Goal: Information Seeking & Learning: Learn about a topic

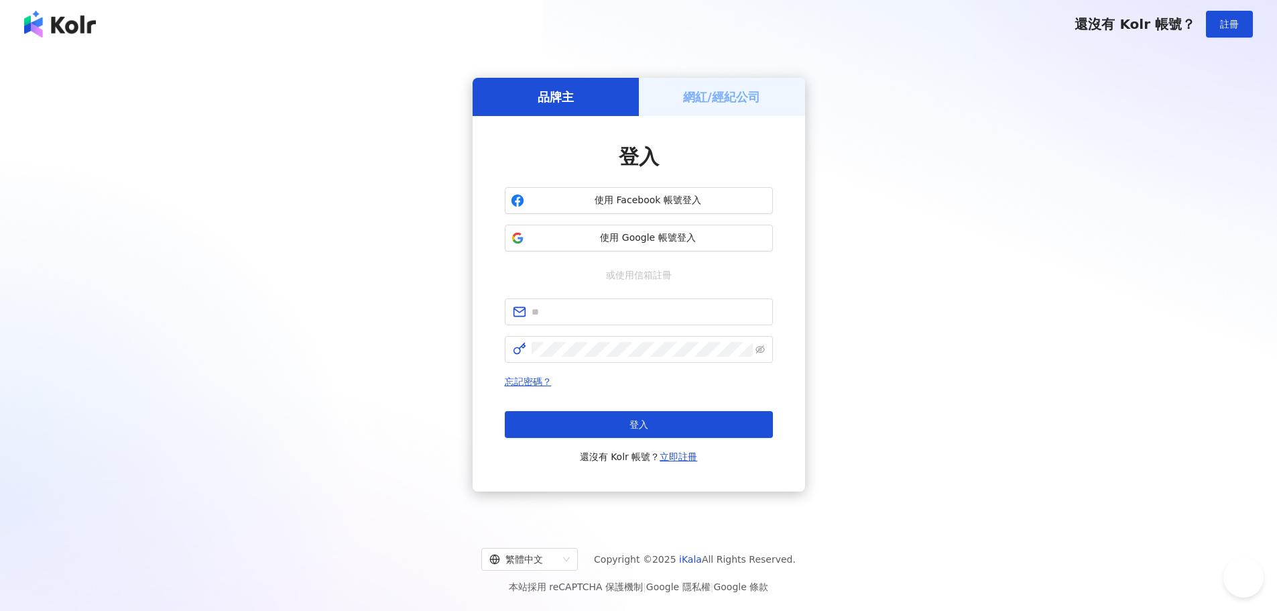
click at [672, 316] on input "text" at bounding box center [648, 311] width 233 height 15
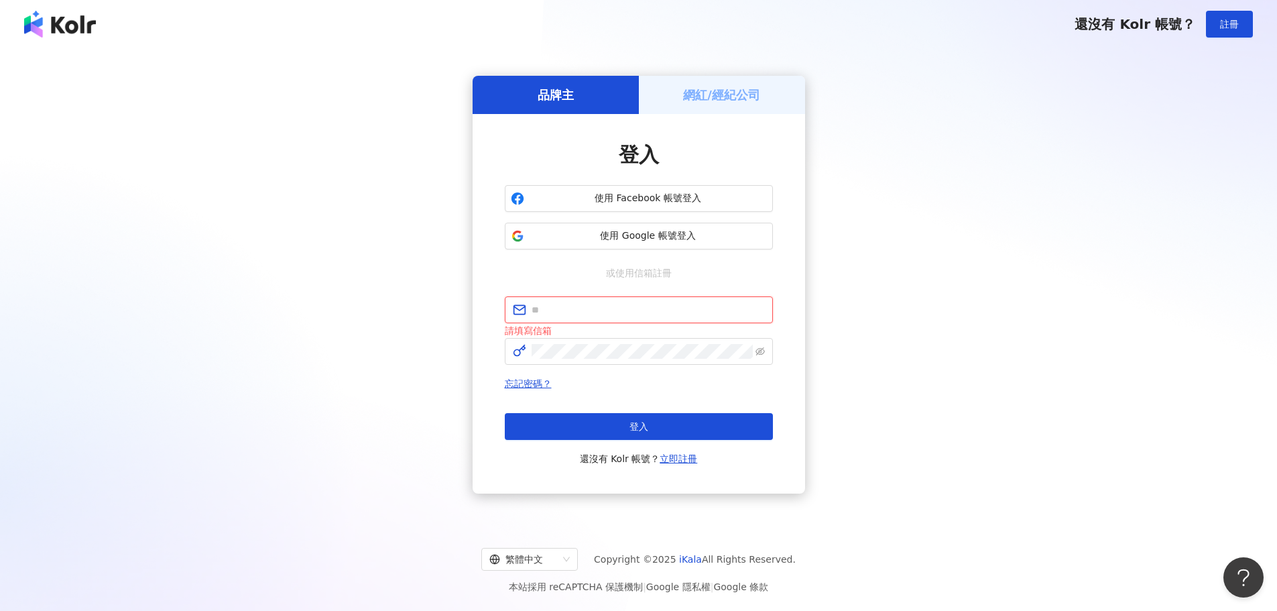
click at [716, 303] on input "text" at bounding box center [648, 309] width 233 height 15
click at [716, 302] on input "text" at bounding box center [648, 309] width 233 height 15
type input "*"
type input "**********"
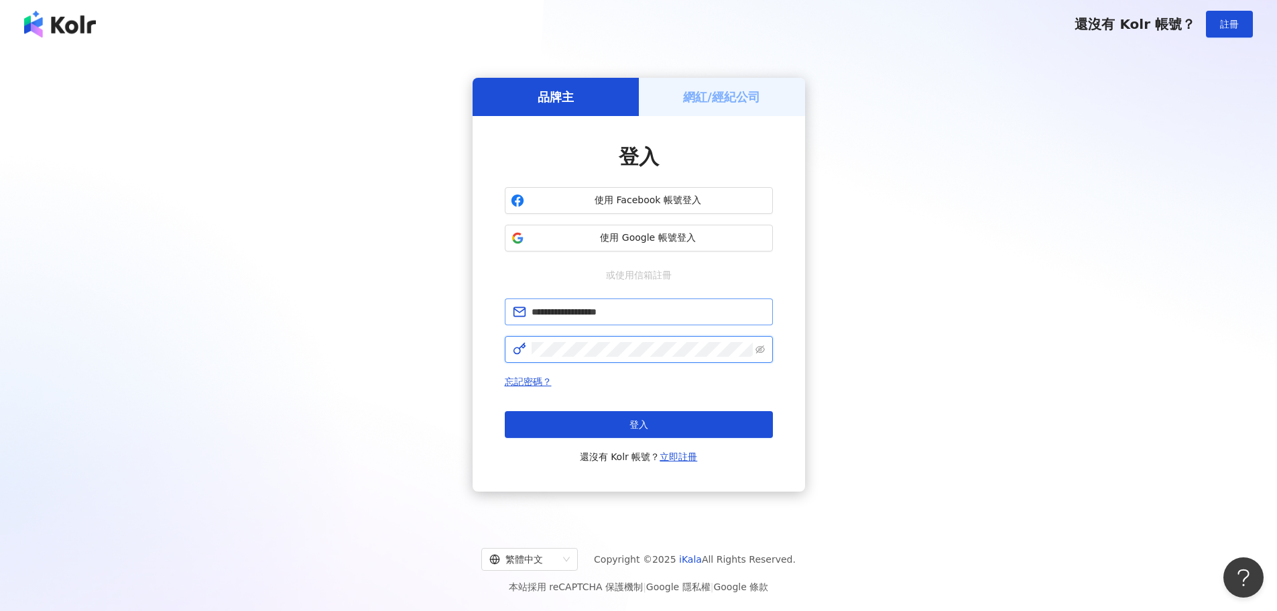
click button "登入" at bounding box center [639, 424] width 268 height 27
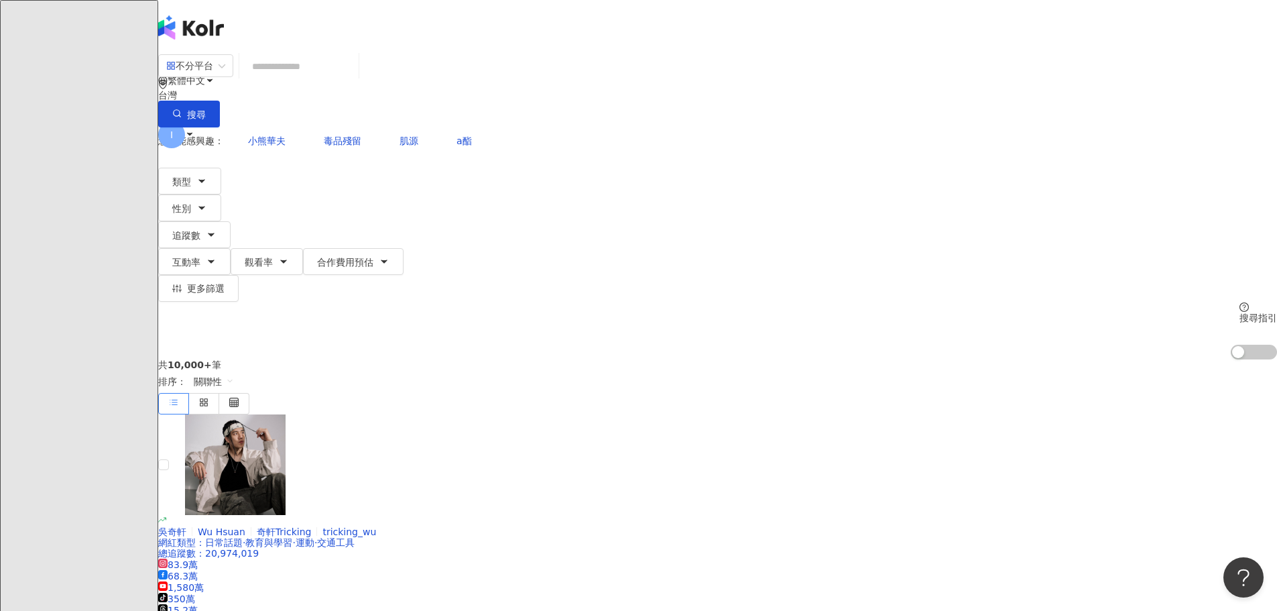
click at [353, 77] on input "search" at bounding box center [299, 66] width 109 height 25
type input "*"
type input "**"
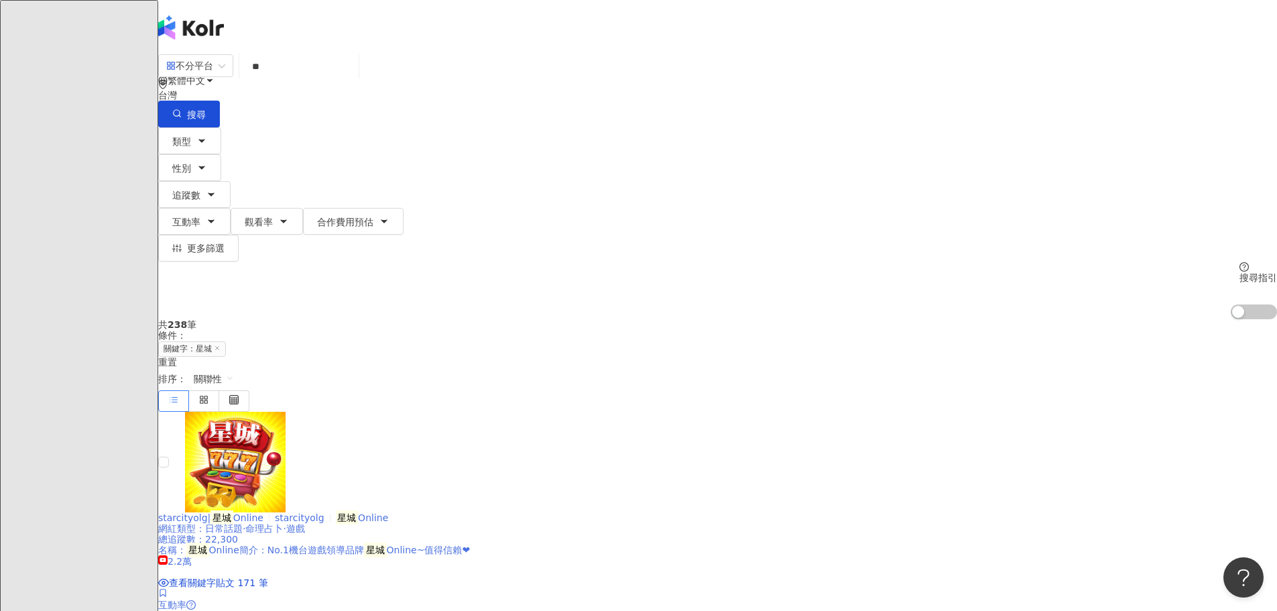
click at [0, 0] on span "星城Online" at bounding box center [0, 0] width 0 height 0
click at [983, 137] on div "類型 性別 追蹤數 互動率 觀看率 合作費用預估 更多篩選 搜尋指引 AI 開啟 AI 關閉" at bounding box center [717, 223] width 1119 height 192
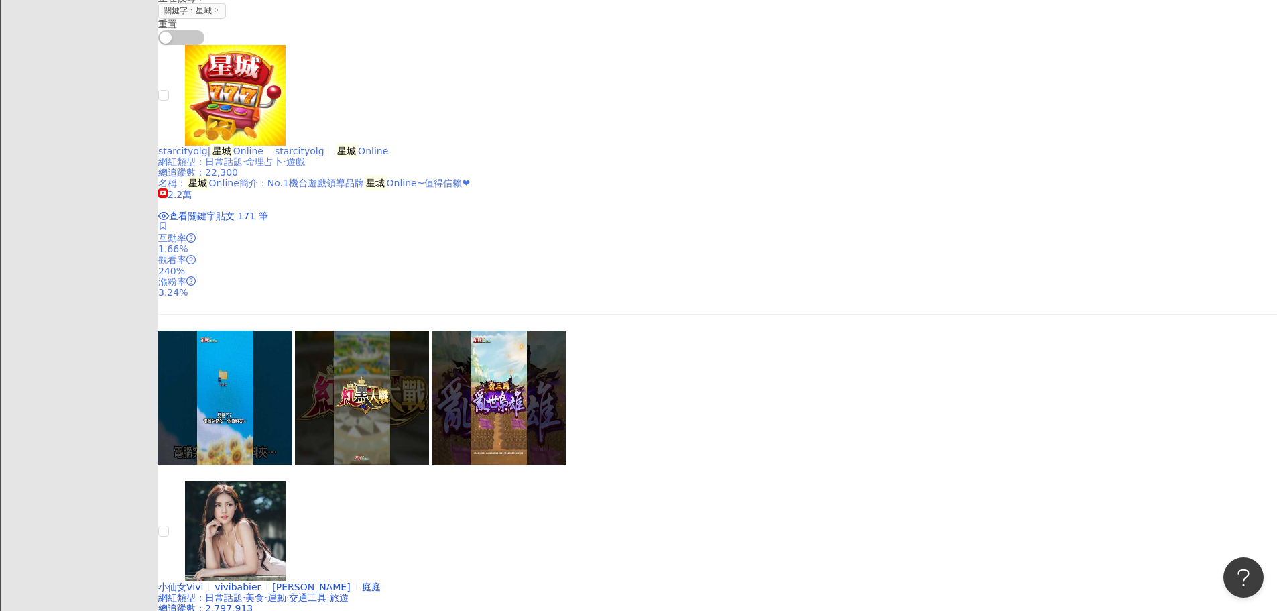
scroll to position [335, 0]
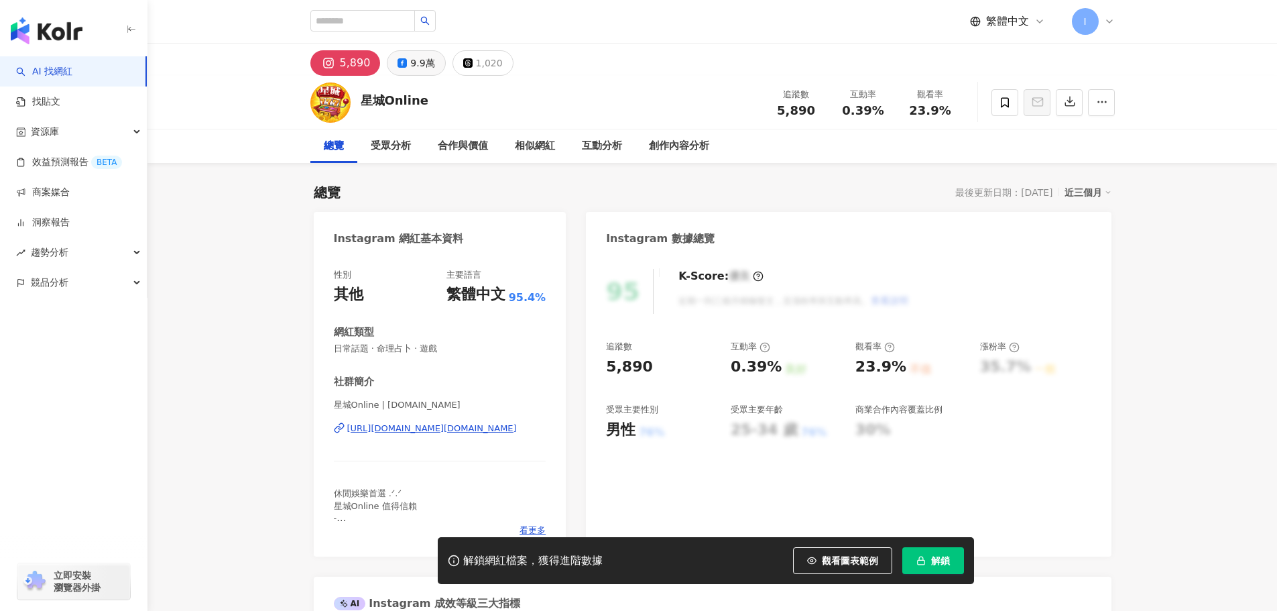
click at [428, 71] on div "9.9萬" at bounding box center [422, 63] width 24 height 19
click at [427, 71] on div "9.9萬" at bounding box center [422, 63] width 24 height 19
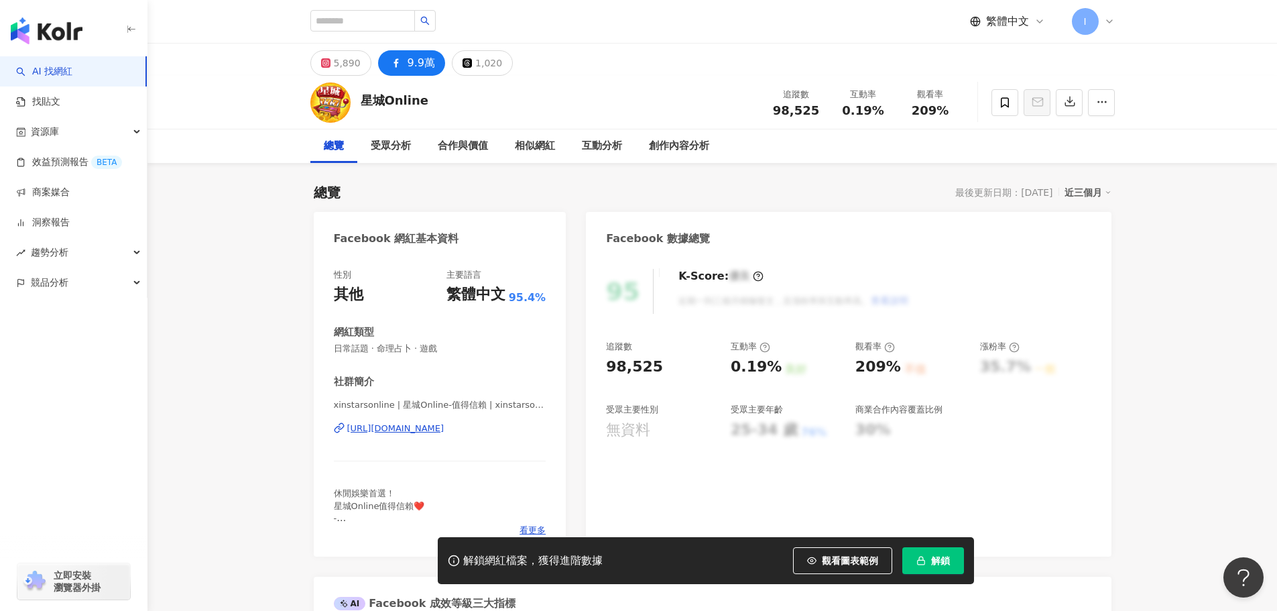
click at [417, 63] on div "9.9萬" at bounding box center [421, 63] width 27 height 19
click at [926, 557] on button "解鎖" at bounding box center [933, 560] width 62 height 27
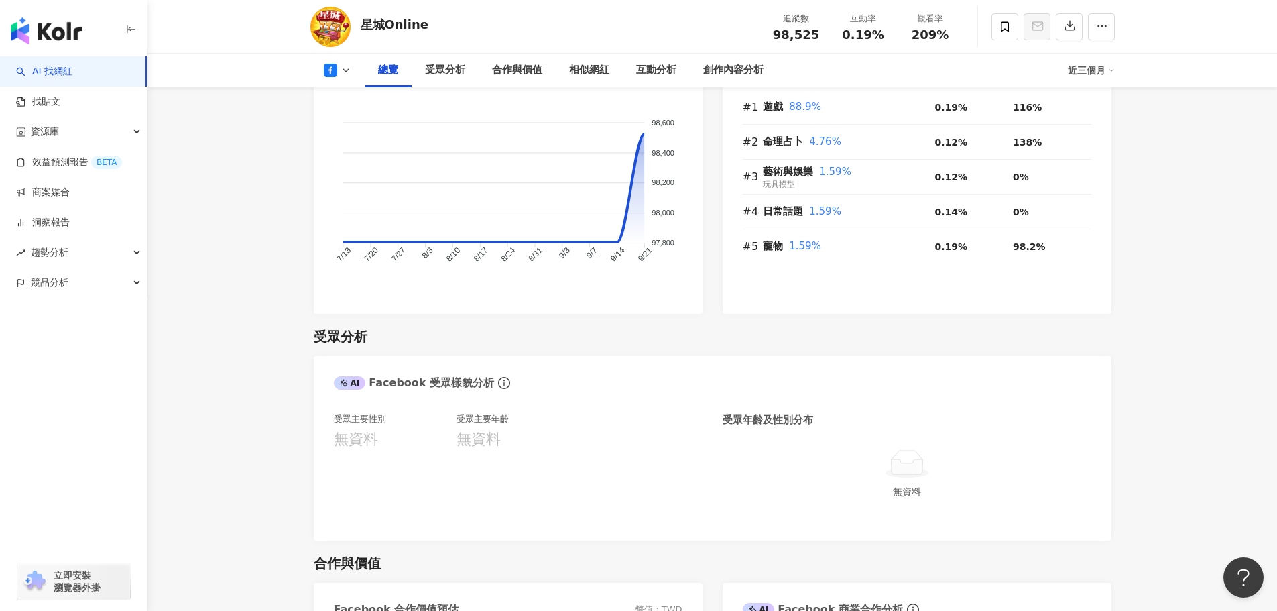
scroll to position [670, 0]
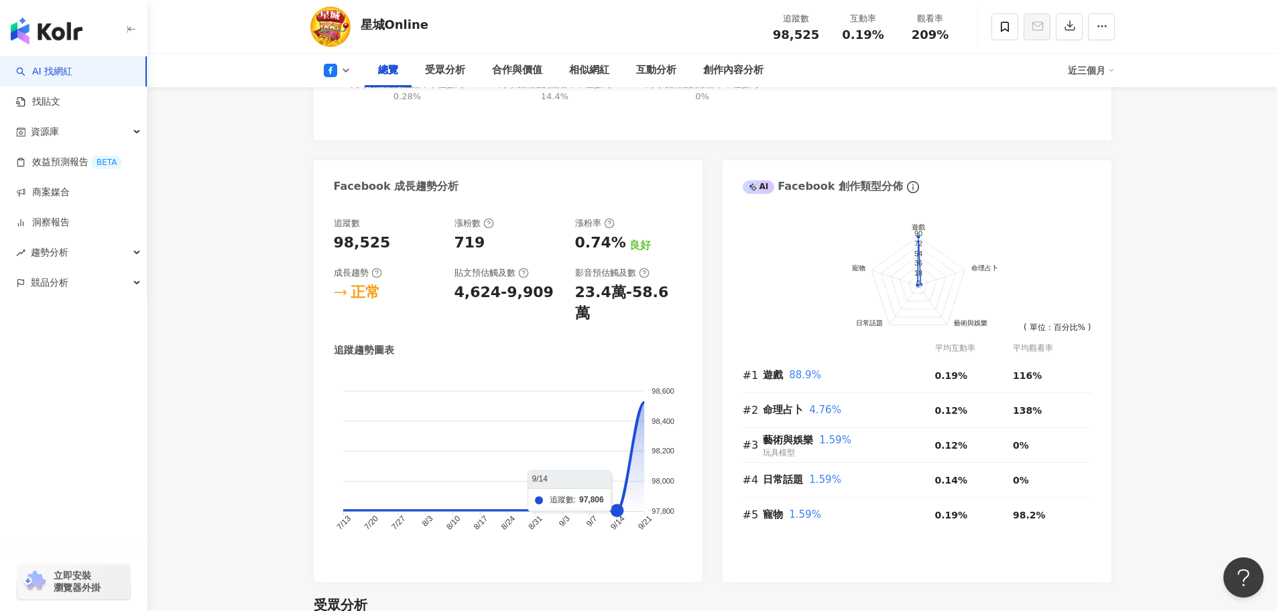
click at [609, 379] on foreignobject at bounding box center [508, 461] width 349 height 181
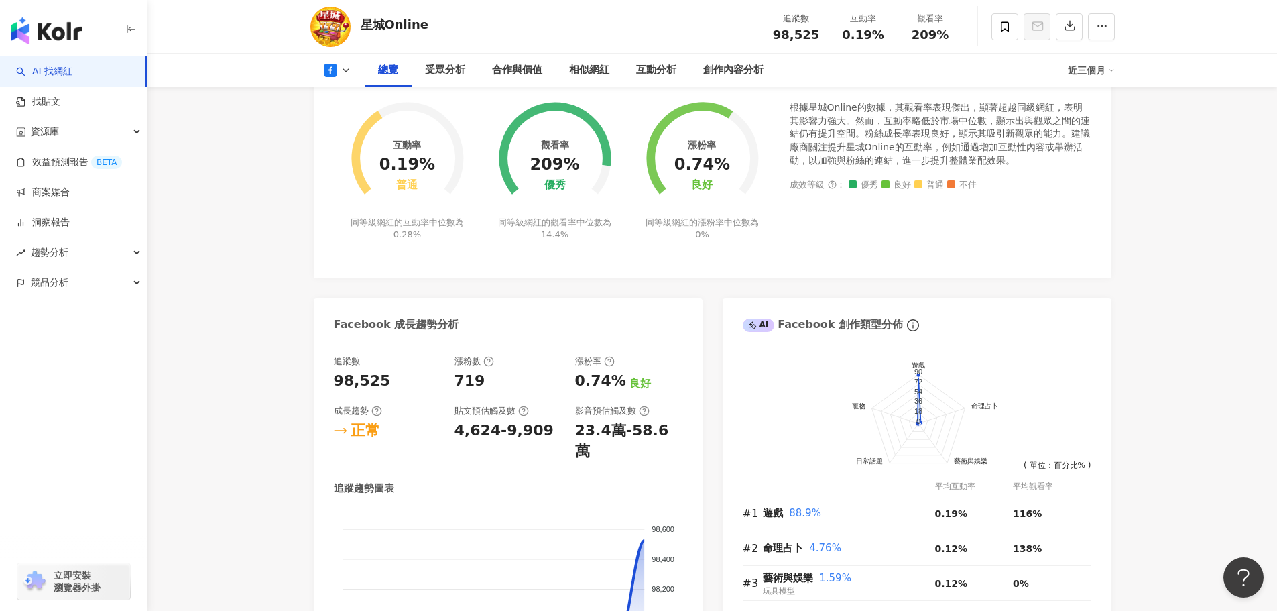
scroll to position [469, 0]
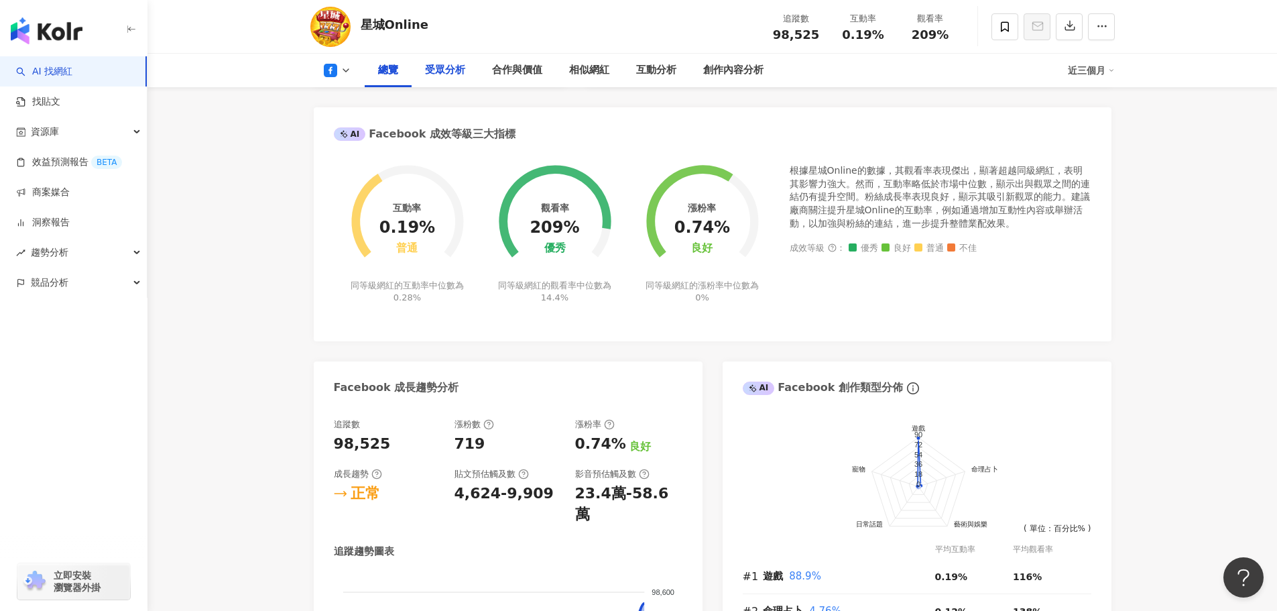
click at [446, 68] on div "受眾分析" at bounding box center [445, 70] width 40 height 16
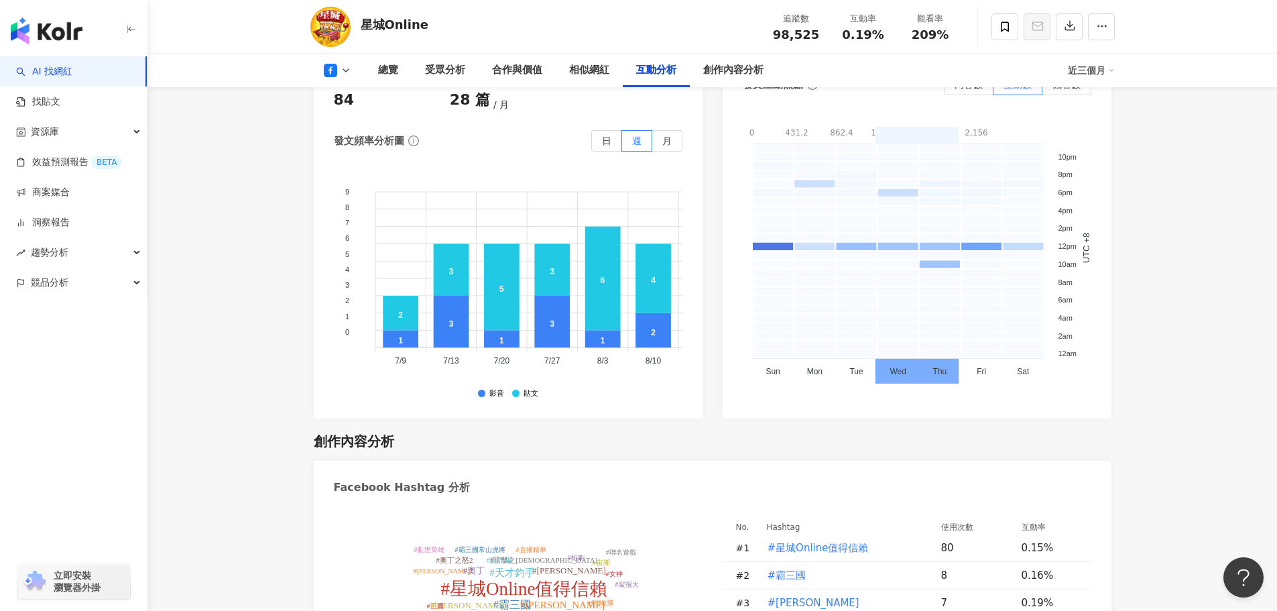
scroll to position [2579, 0]
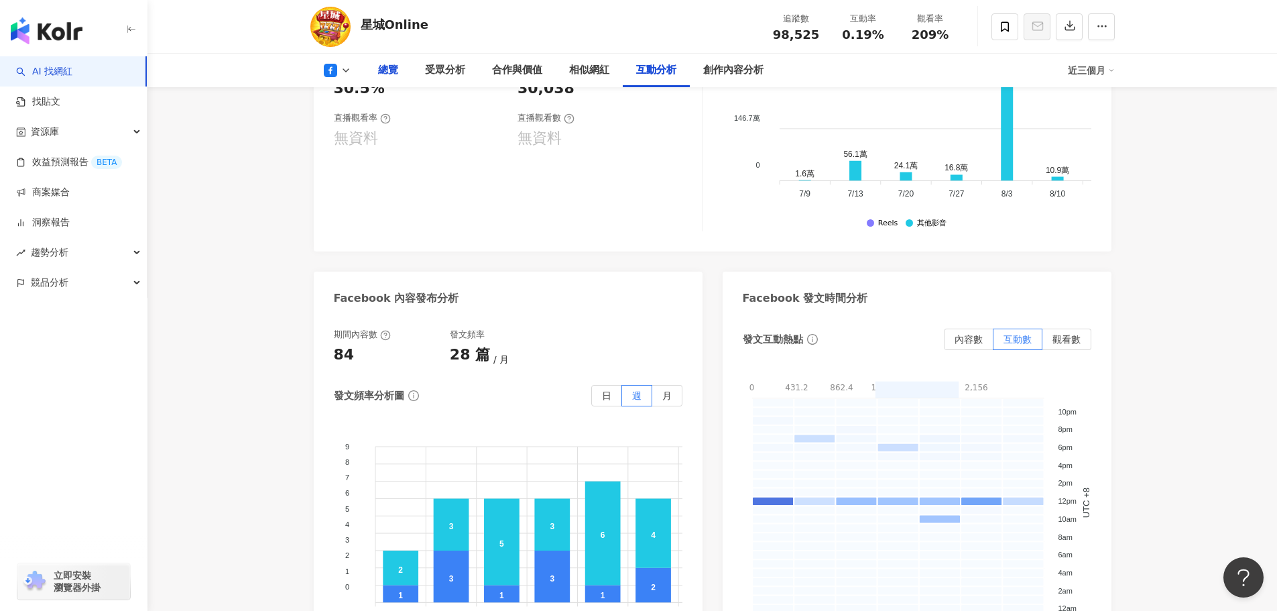
click at [378, 73] on div "總覽" at bounding box center [388, 70] width 20 height 16
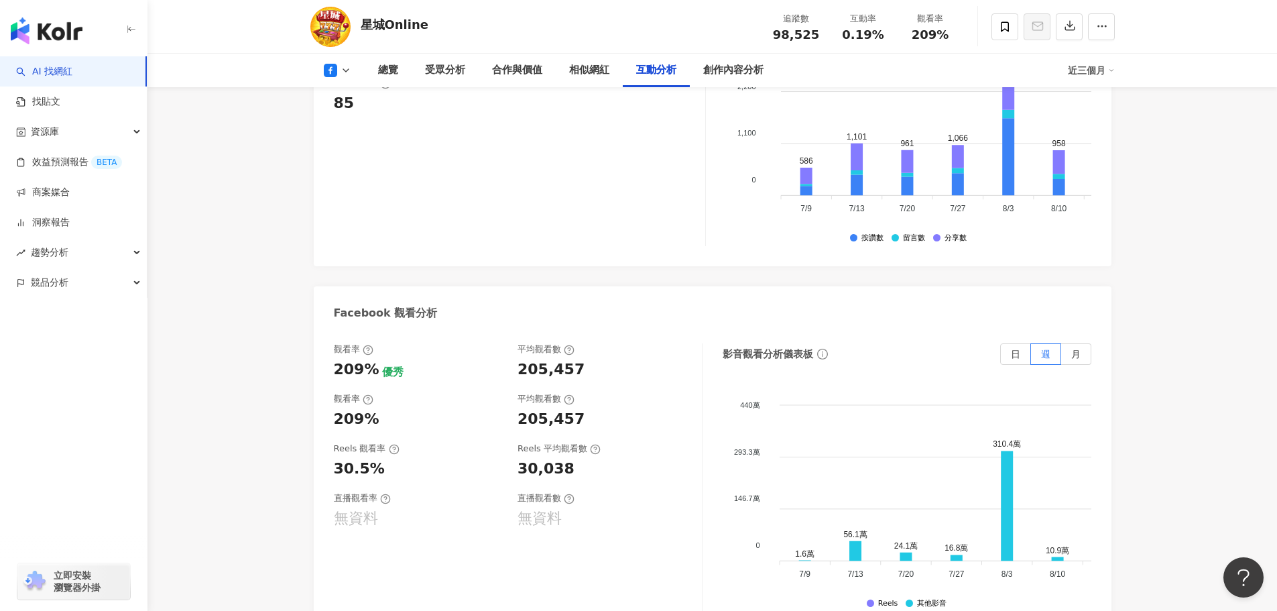
scroll to position [2228, 0]
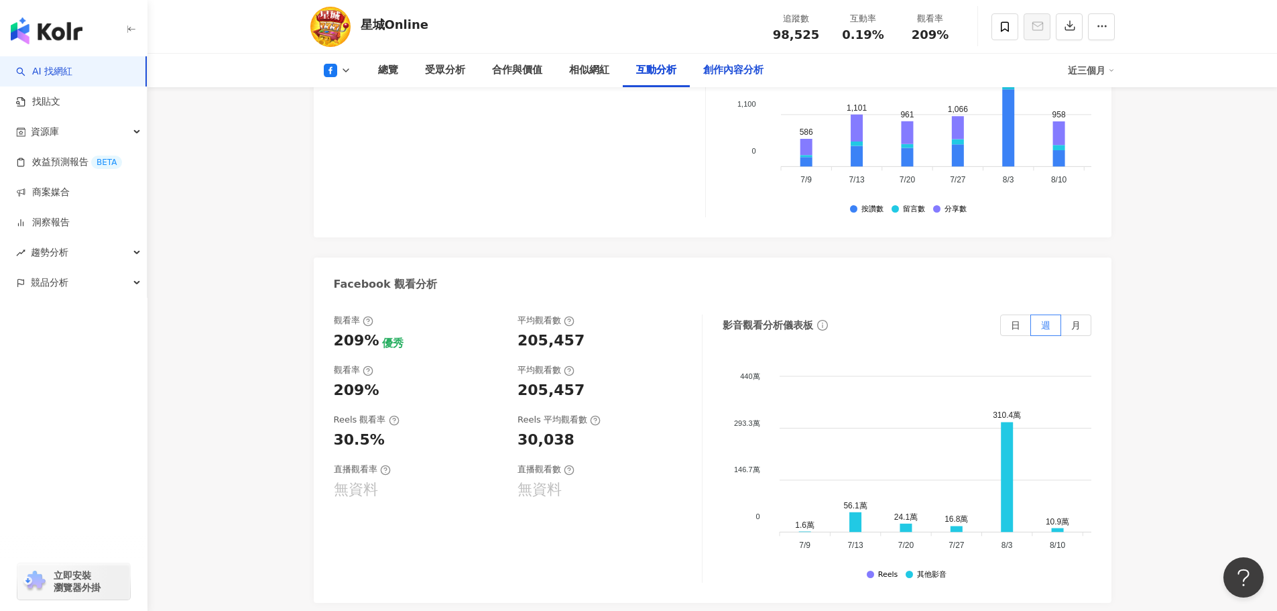
click at [731, 83] on div "創作內容分析" at bounding box center [733, 71] width 87 height 34
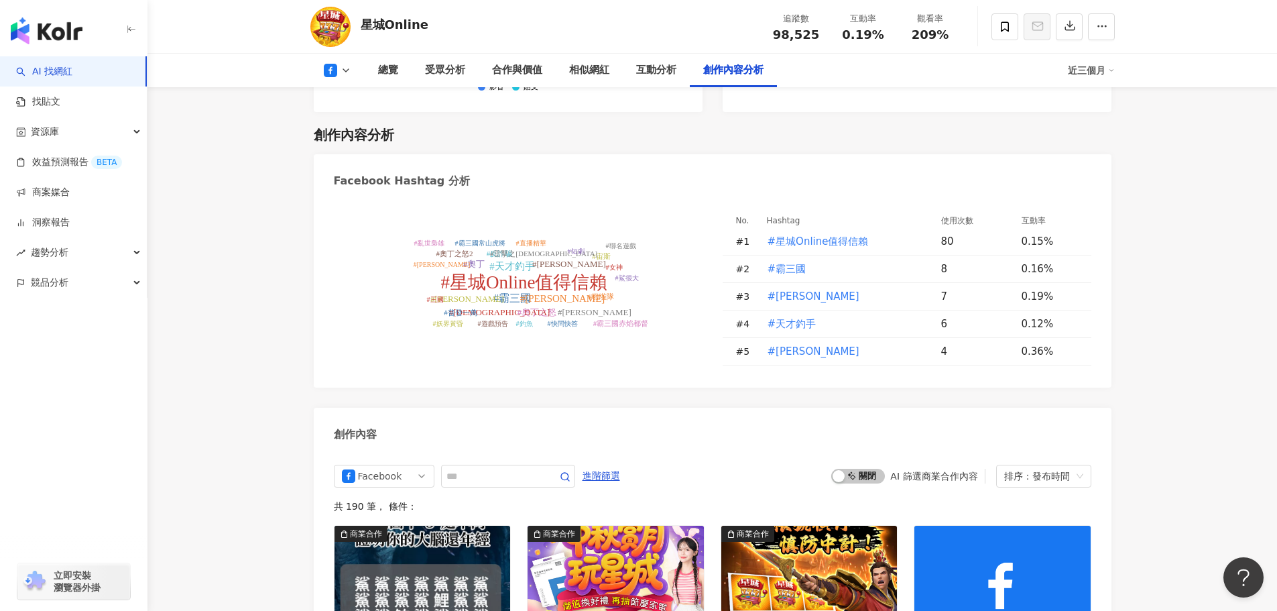
click at [56, 25] on img "button" at bounding box center [47, 30] width 72 height 27
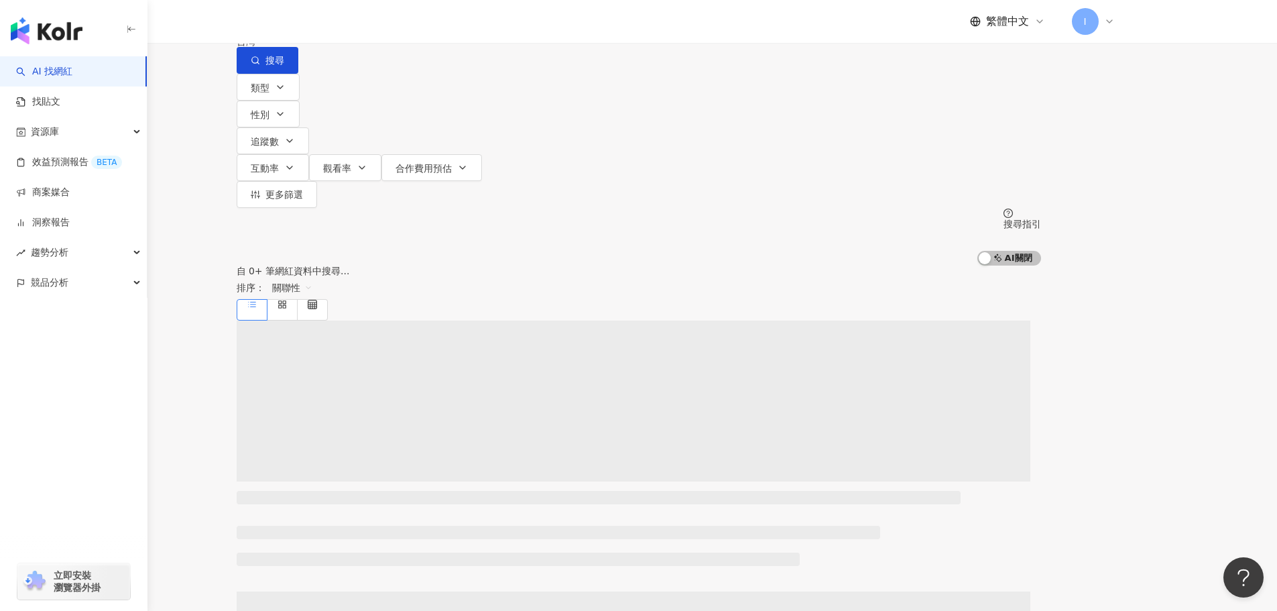
click at [432, 25] on input "search" at bounding box center [377, 12] width 109 height 25
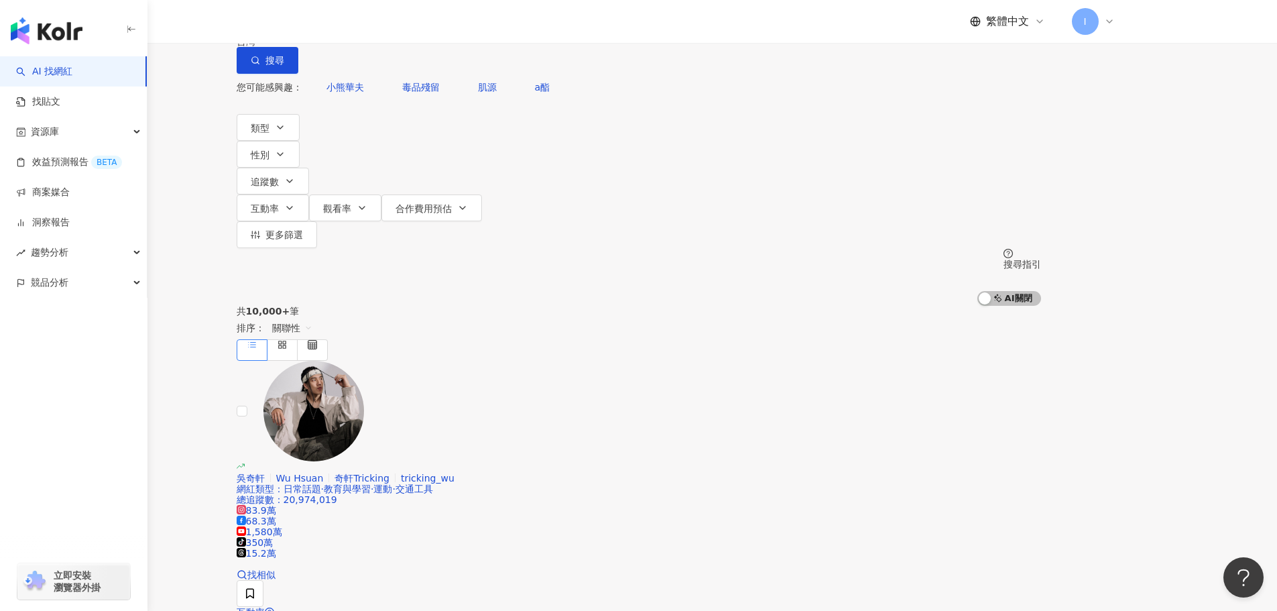
type input "*"
type input "**"
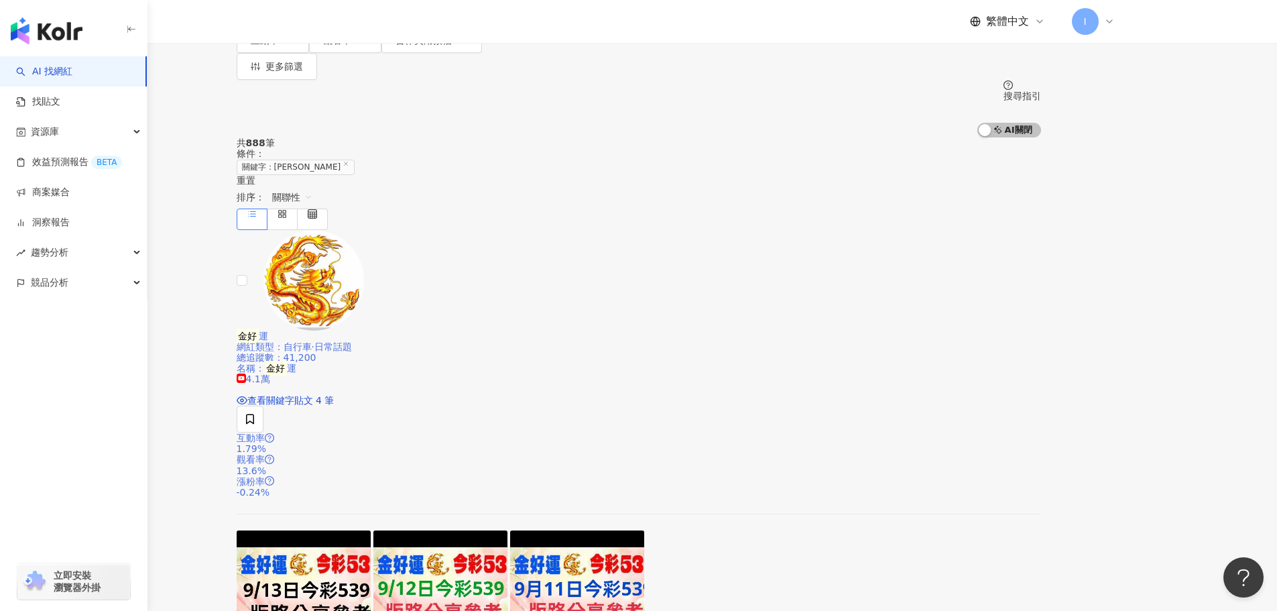
scroll to position [201, 0]
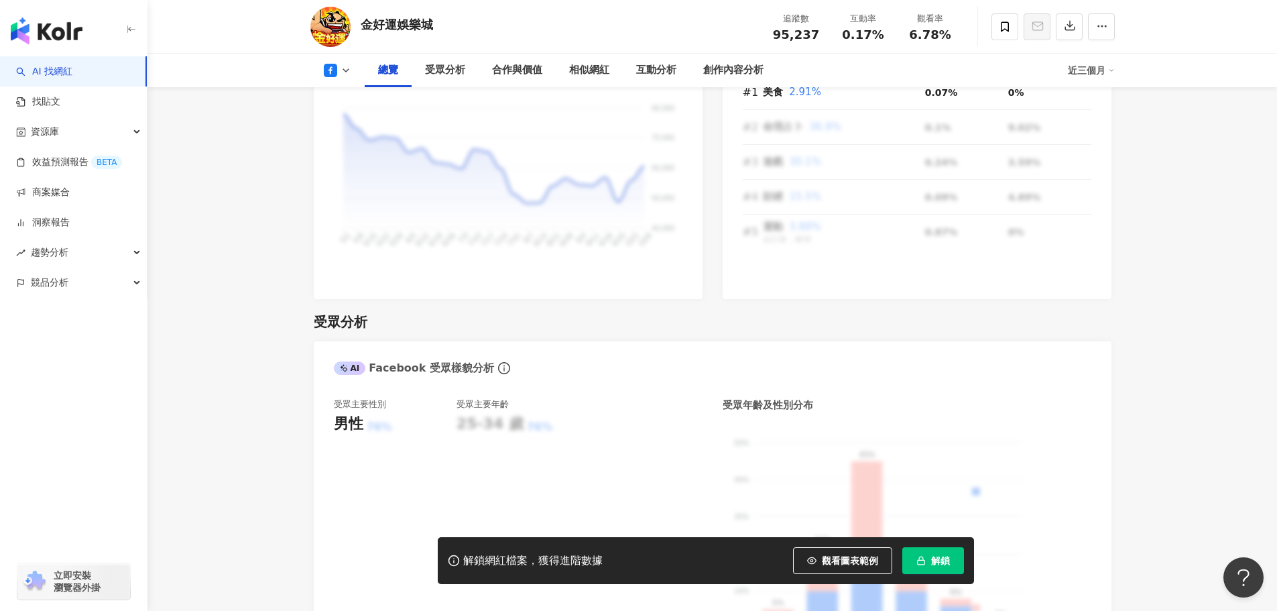
scroll to position [1140, 0]
